Goal: Task Accomplishment & Management: Manage account settings

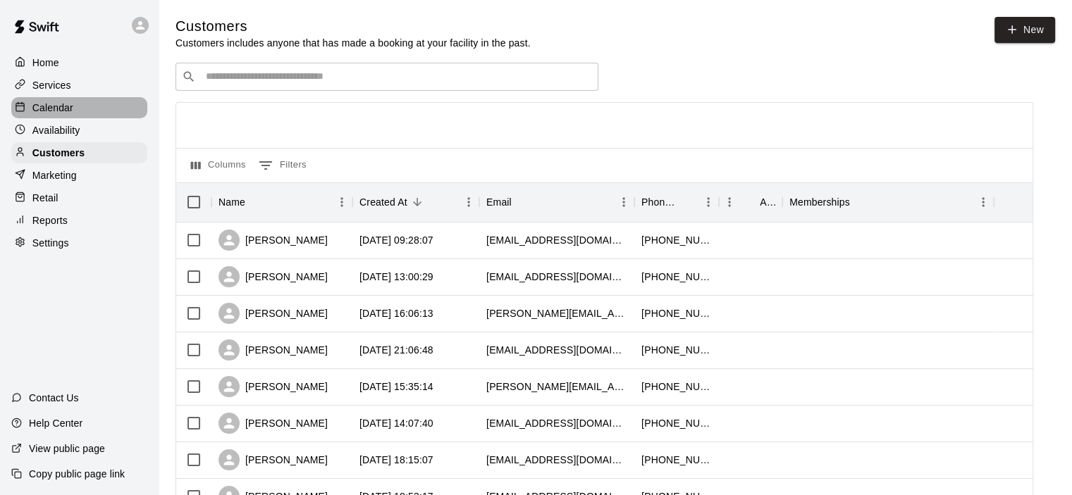
click at [68, 108] on p "Calendar" at bounding box center [52, 108] width 41 height 14
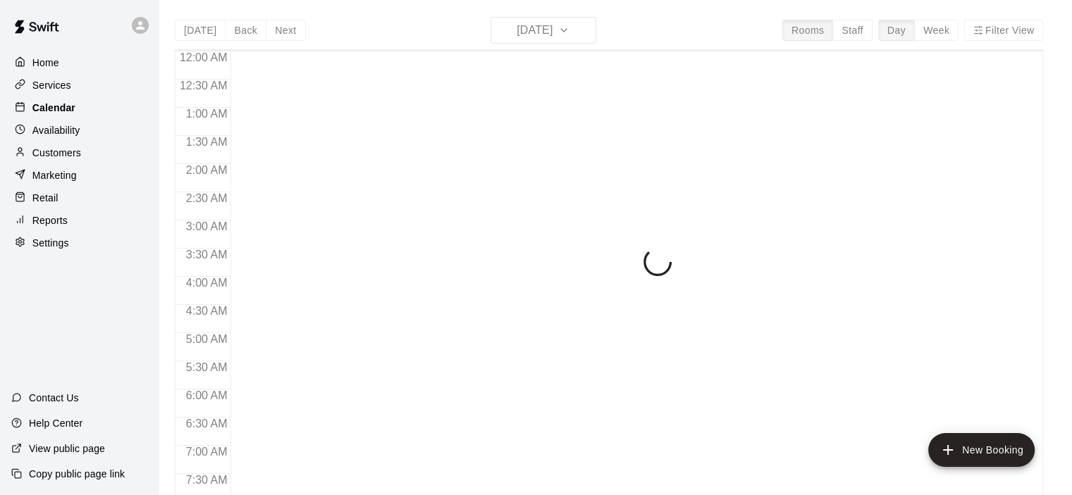
scroll to position [891, 0]
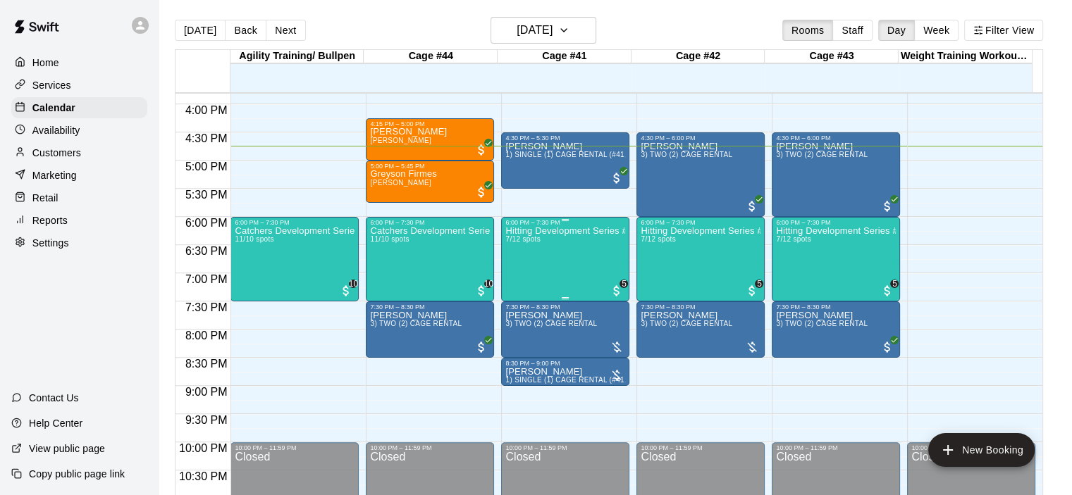
click at [557, 247] on div "Hitting Development Series #7 7/12 spots" at bounding box center [565, 473] width 120 height 495
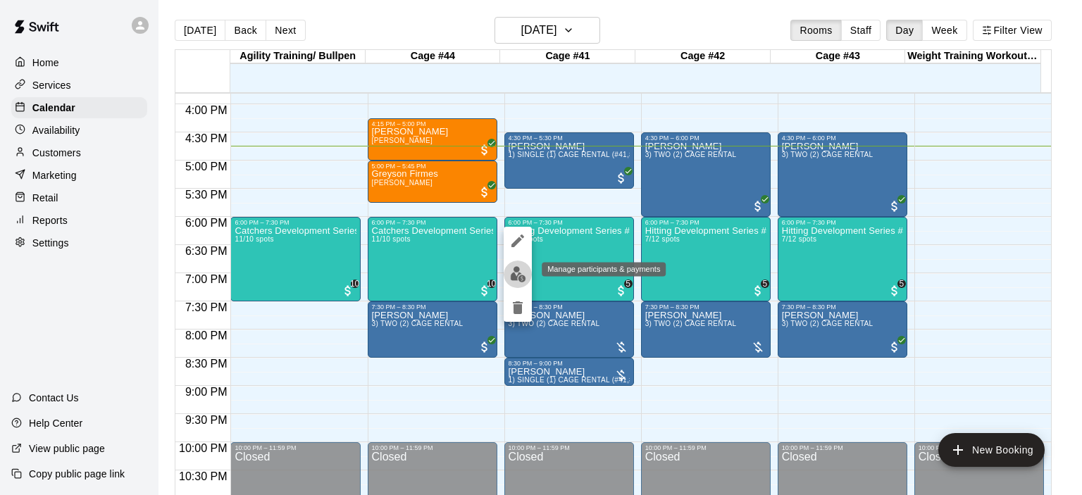
click at [519, 277] on img "edit" at bounding box center [518, 274] width 16 height 16
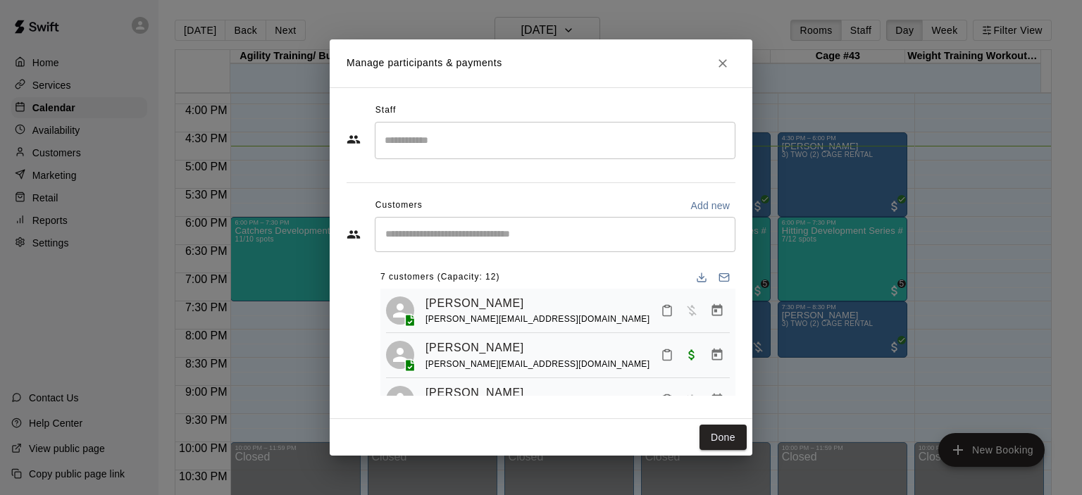
click at [484, 242] on div "​" at bounding box center [555, 234] width 361 height 35
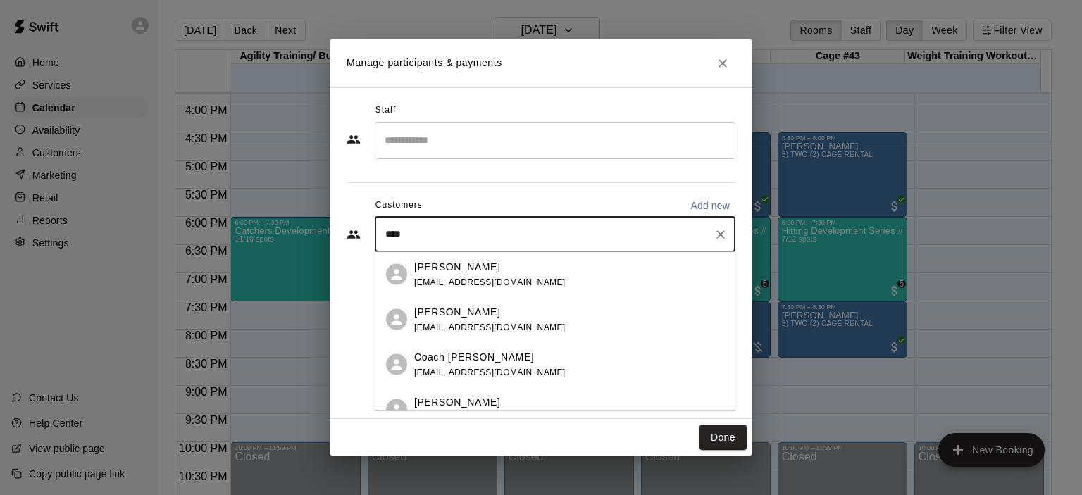
type input "****"
click at [107, 204] on div "Manage participants & payments Staff ​ Customers Add new **** ​ 7 customers (Ca…" at bounding box center [541, 247] width 1082 height 495
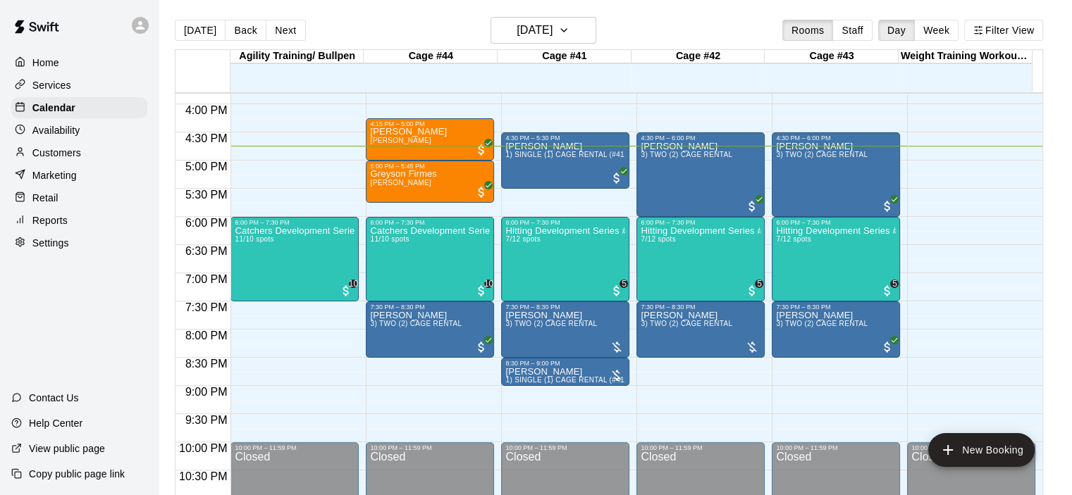
click at [78, 154] on p "Customers" at bounding box center [56, 153] width 49 height 14
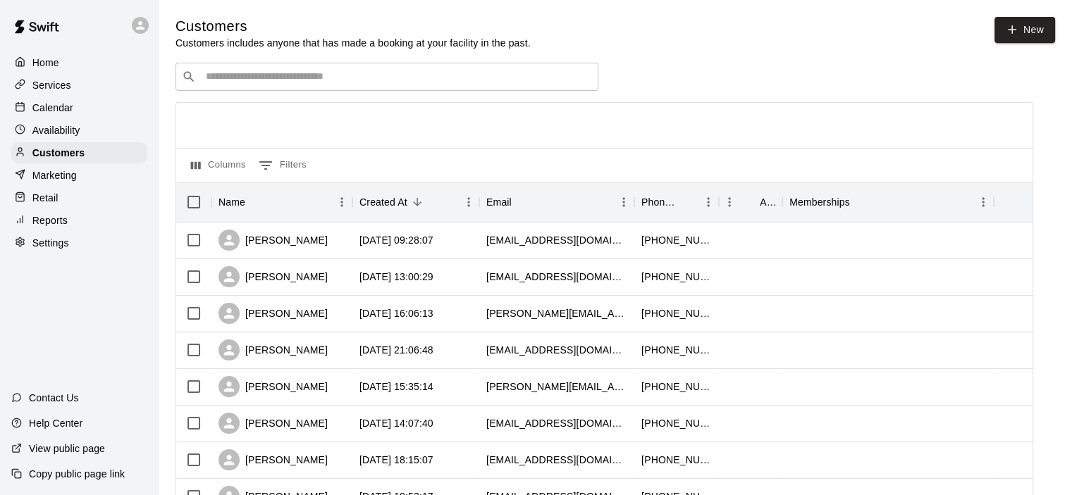
click at [258, 78] on input "Search customers by name or email" at bounding box center [397, 77] width 390 height 14
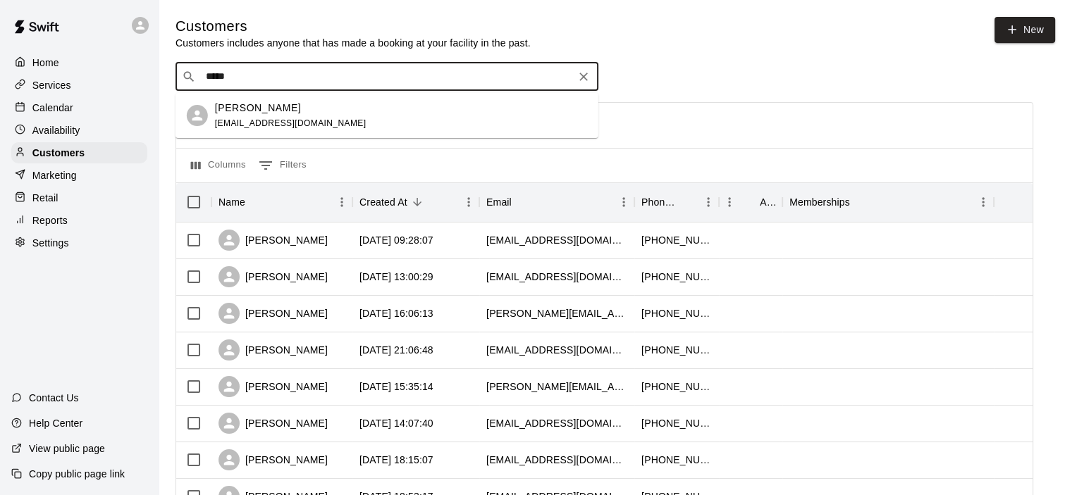
type input "******"
click at [305, 118] on span "[EMAIL_ADDRESS][DOMAIN_NAME]" at bounding box center [291, 123] width 152 height 10
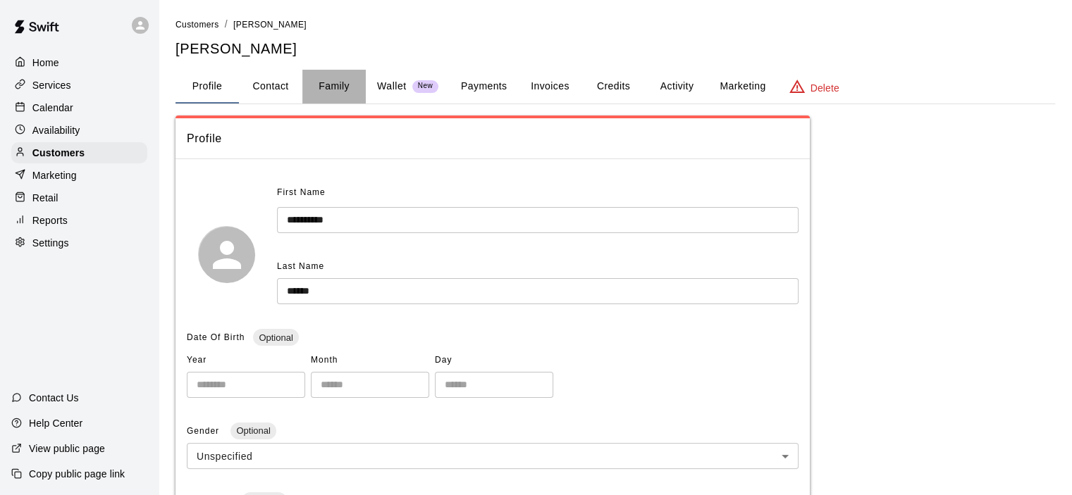
click at [331, 90] on button "Family" at bounding box center [333, 87] width 63 height 34
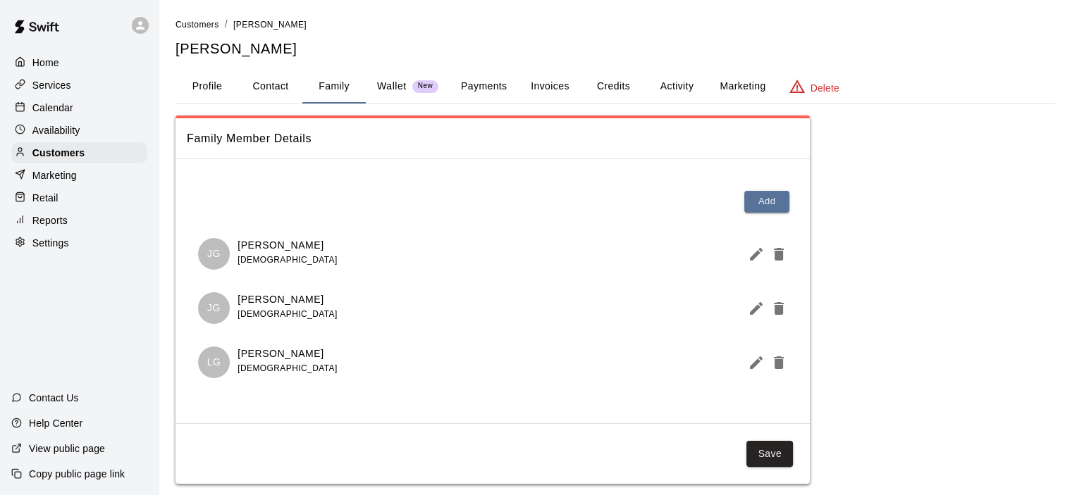
click at [92, 111] on div "Calendar" at bounding box center [79, 107] width 136 height 21
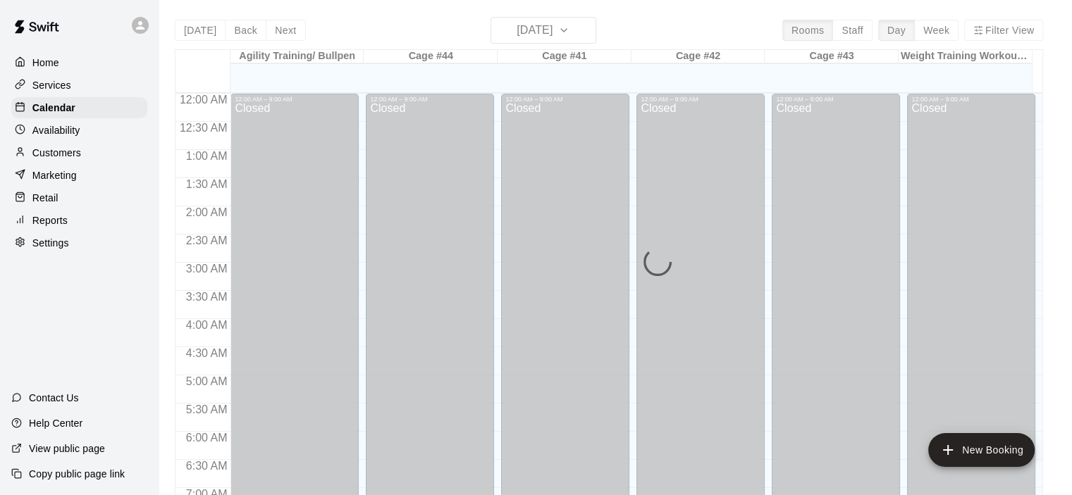
scroll to position [891, 0]
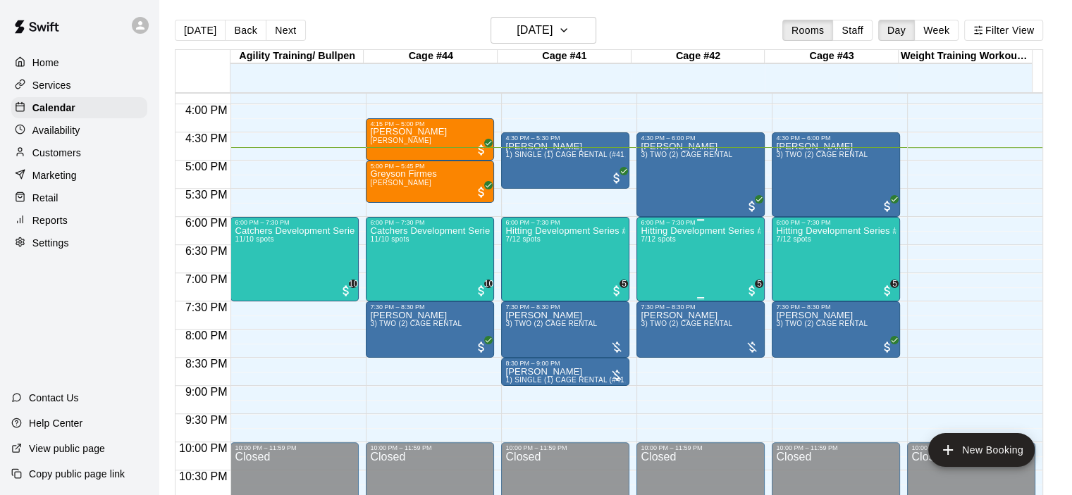
click at [659, 257] on div "Hitting Development Series #7 7/12 spots" at bounding box center [701, 473] width 120 height 495
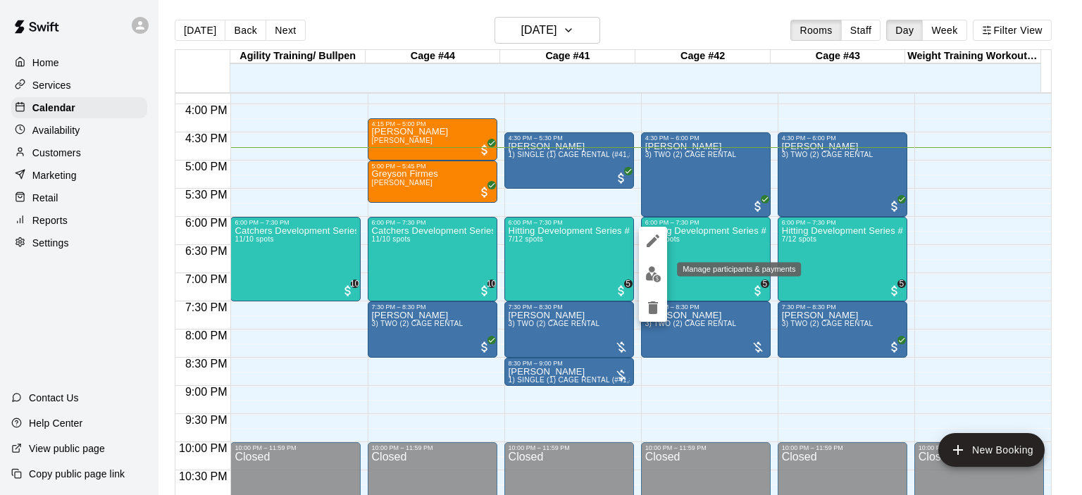
click at [649, 279] on img "edit" at bounding box center [654, 274] width 16 height 16
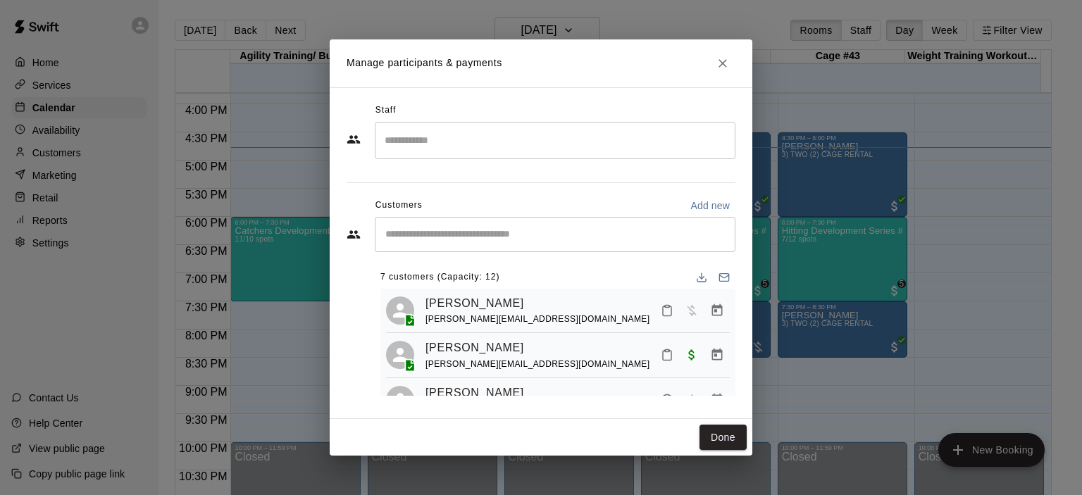
click at [503, 228] on input "Start typing to search customers..." at bounding box center [555, 235] width 348 height 14
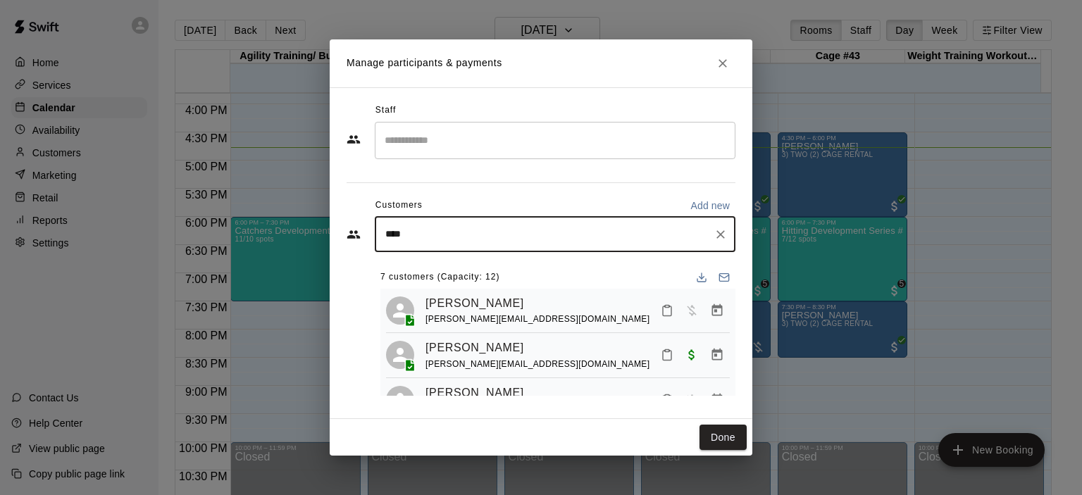
type input "*****"
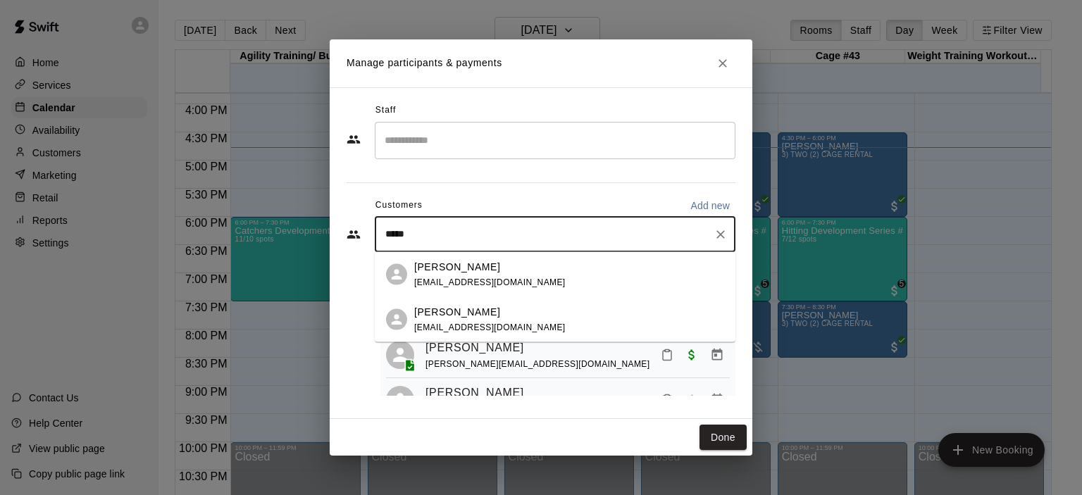
click at [487, 269] on p "[PERSON_NAME]" at bounding box center [457, 266] width 86 height 15
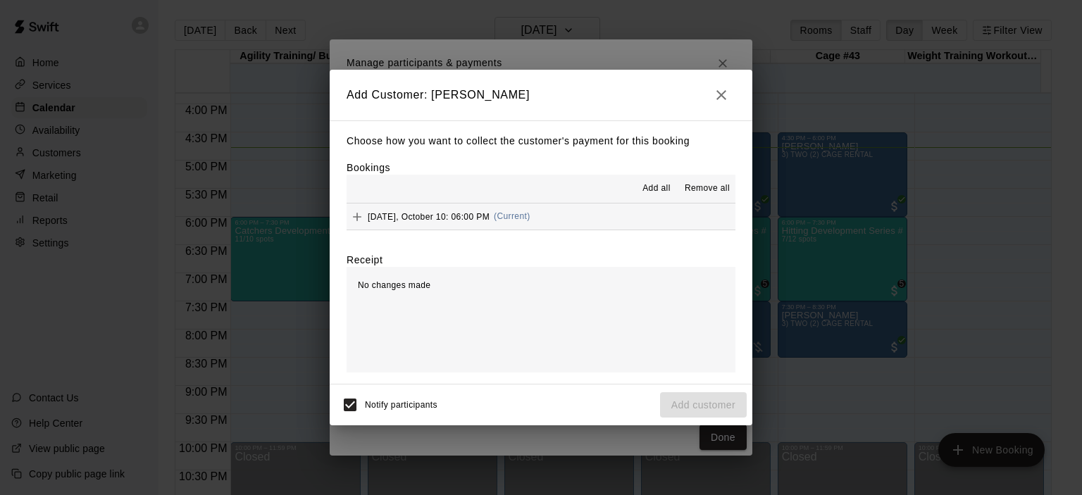
click at [513, 215] on span "(Current)" at bounding box center [512, 216] width 37 height 10
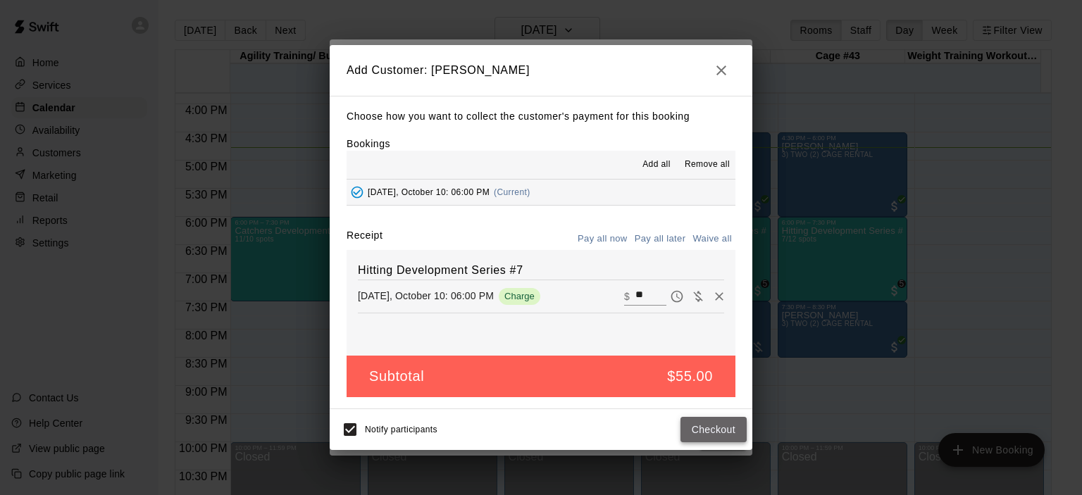
click at [716, 439] on button "Checkout" at bounding box center [714, 430] width 66 height 26
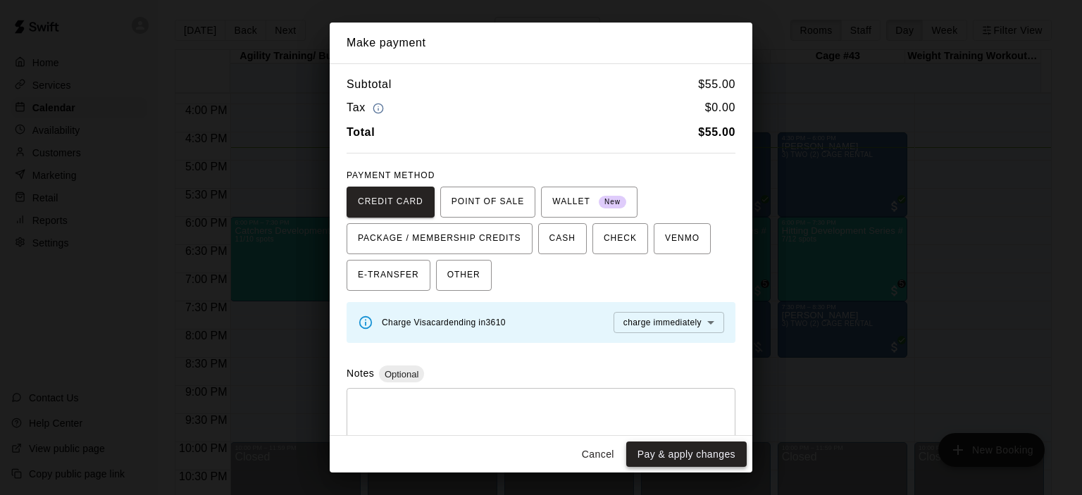
click at [704, 459] on button "Pay & apply changes" at bounding box center [686, 455] width 121 height 26
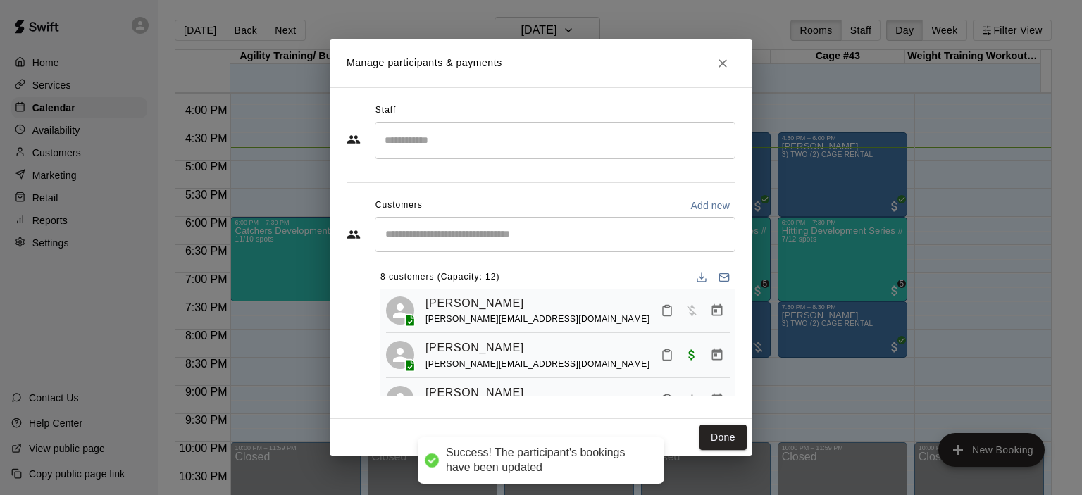
click at [451, 236] on input "Start typing to search customers..." at bounding box center [555, 235] width 348 height 14
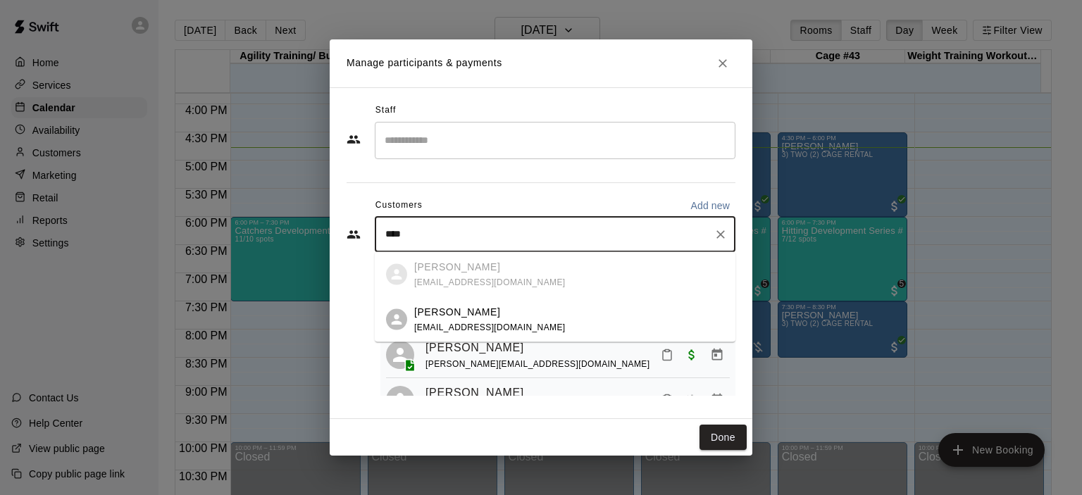
type input "*****"
click at [468, 326] on span "[EMAIL_ADDRESS][DOMAIN_NAME]" at bounding box center [490, 327] width 152 height 10
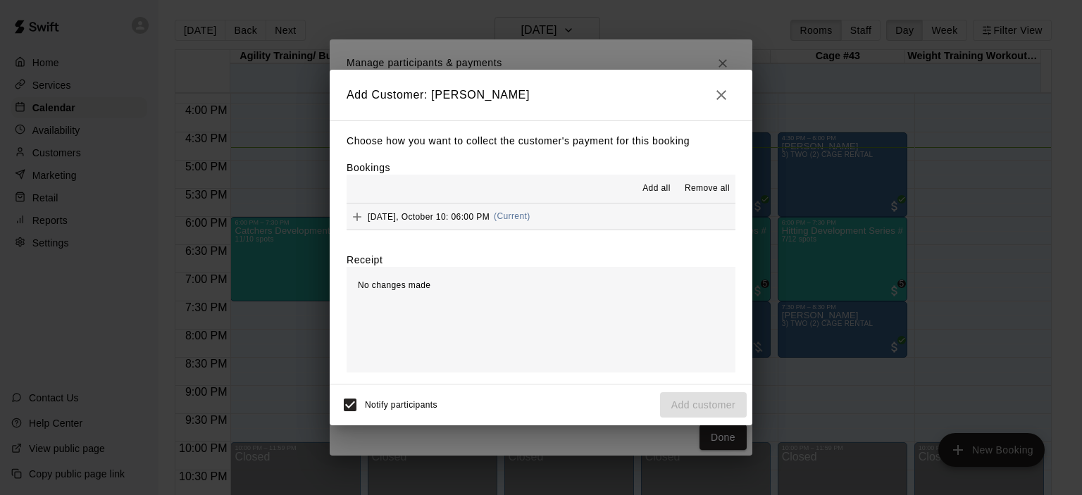
click at [510, 221] on span "(Current)" at bounding box center [512, 216] width 37 height 10
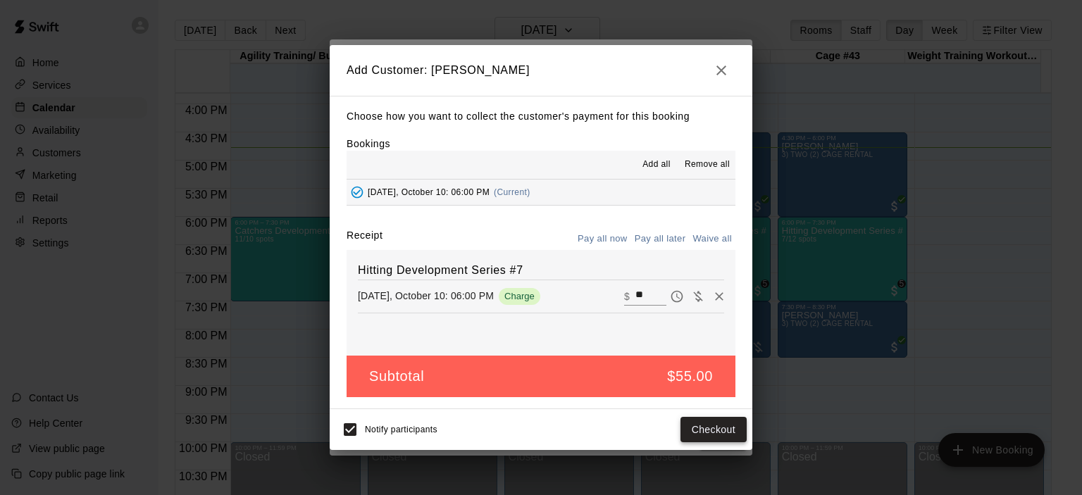
click at [706, 431] on button "Checkout" at bounding box center [714, 430] width 66 height 26
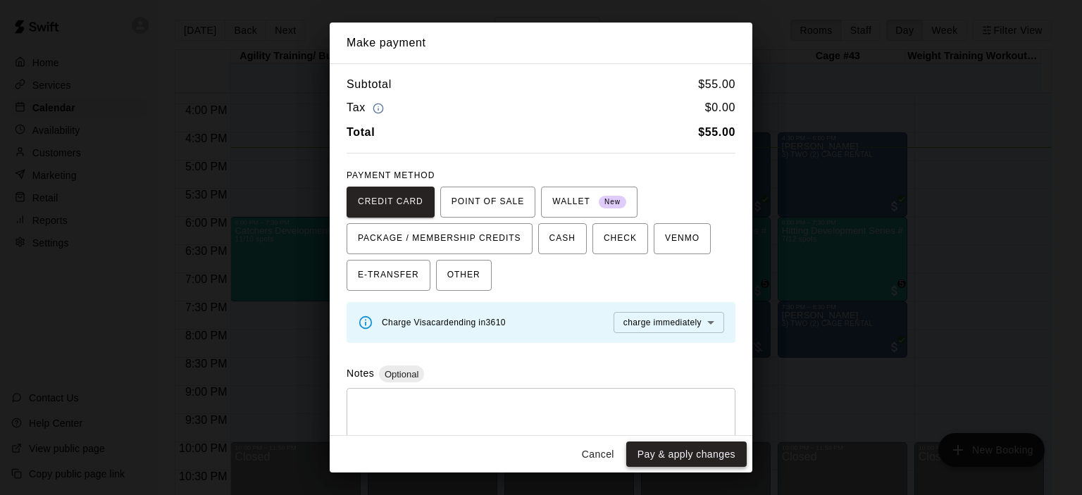
click at [705, 452] on button "Pay & apply changes" at bounding box center [686, 455] width 121 height 26
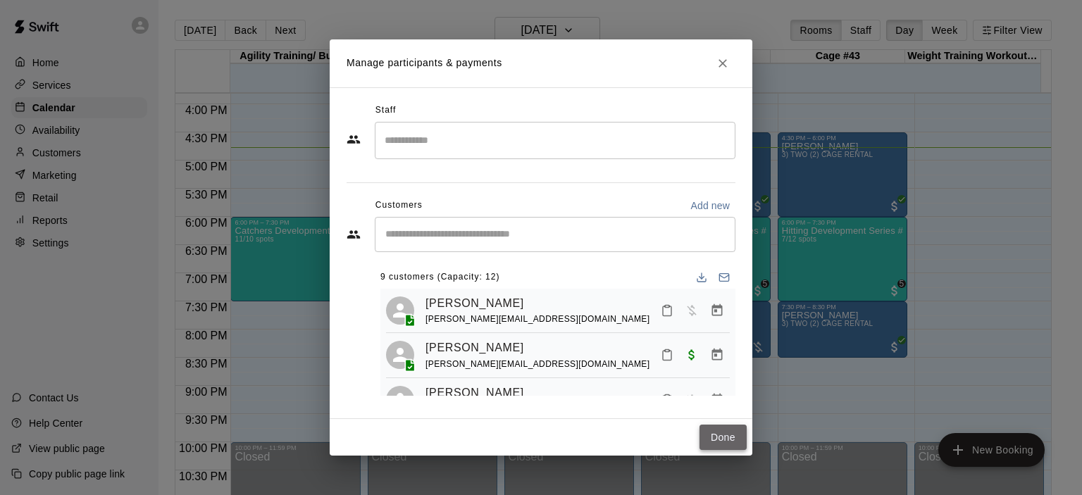
click at [736, 433] on button "Done" at bounding box center [723, 438] width 47 height 26
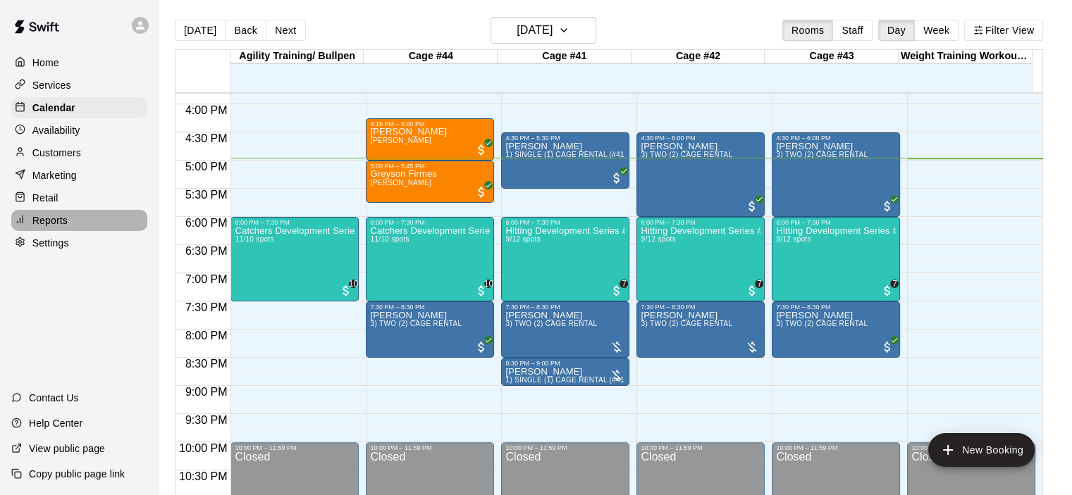
click at [51, 228] on p "Reports" at bounding box center [49, 221] width 35 height 14
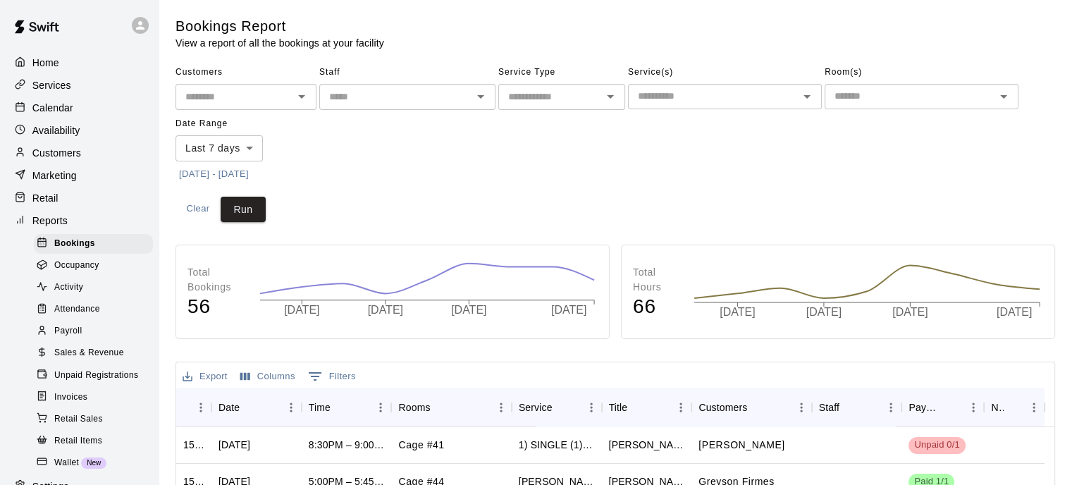
click at [89, 360] on span "Sales & Revenue" at bounding box center [89, 353] width 70 height 14
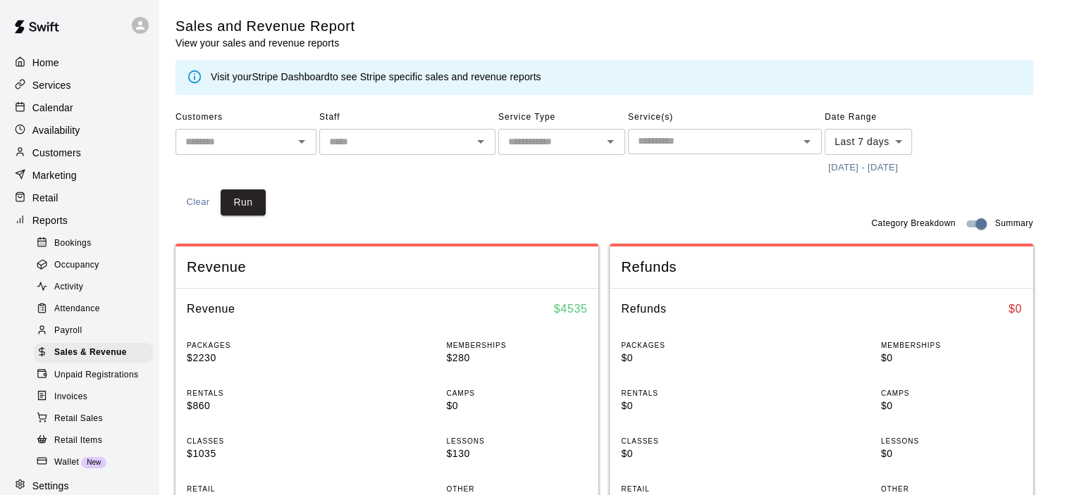
click at [277, 78] on link "Stripe Dashboard" at bounding box center [291, 76] width 78 height 11
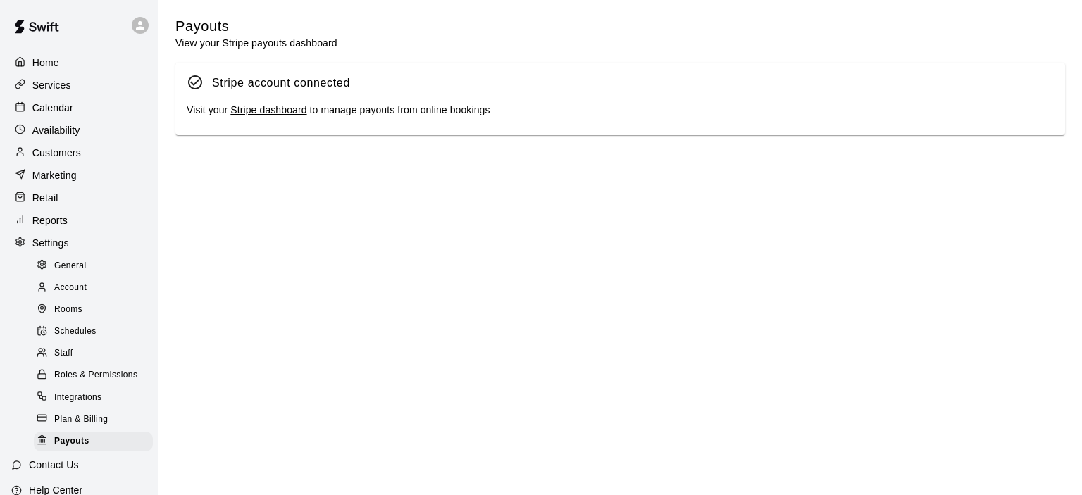
click at [268, 109] on link "Stripe dashboard" at bounding box center [268, 109] width 76 height 11
click at [58, 109] on p "Calendar" at bounding box center [52, 108] width 41 height 14
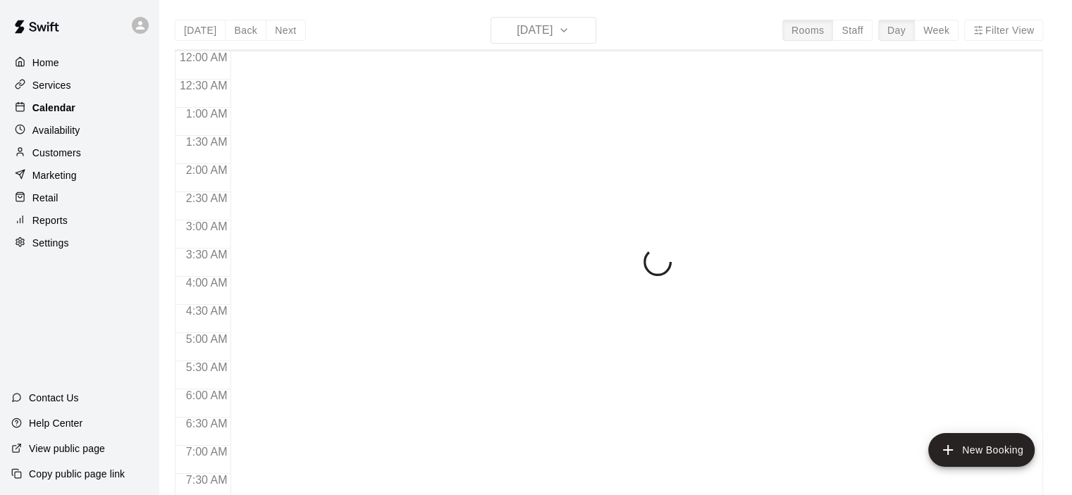
scroll to position [891, 0]
